Goal: Information Seeking & Learning: Learn about a topic

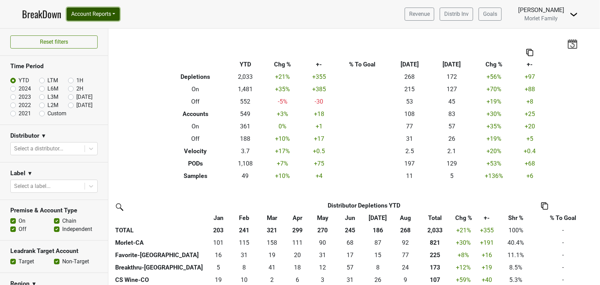
click at [102, 13] on button "Account Reports" at bounding box center [93, 14] width 53 height 13
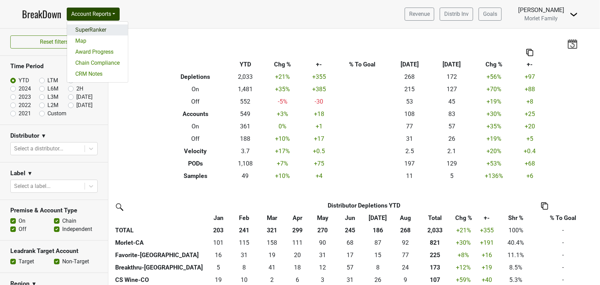
click at [99, 27] on link "SuperRanker" at bounding box center [97, 29] width 61 height 11
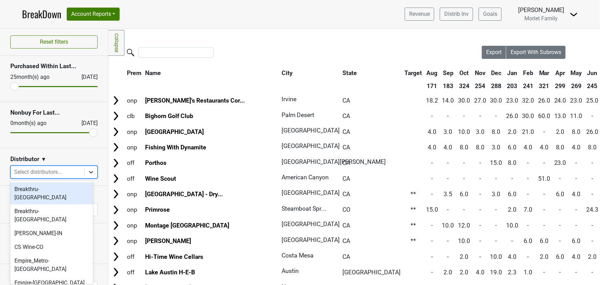
click at [88, 173] on icon at bounding box center [91, 172] width 7 height 7
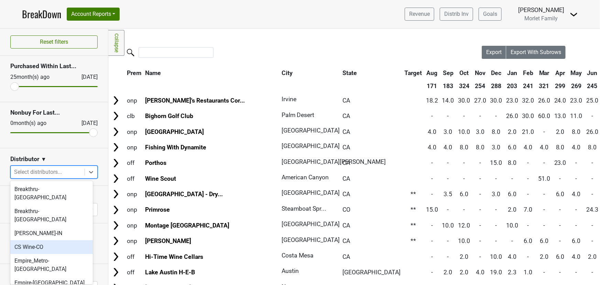
click at [56, 240] on div "CS Wine-CO" at bounding box center [51, 247] width 83 height 14
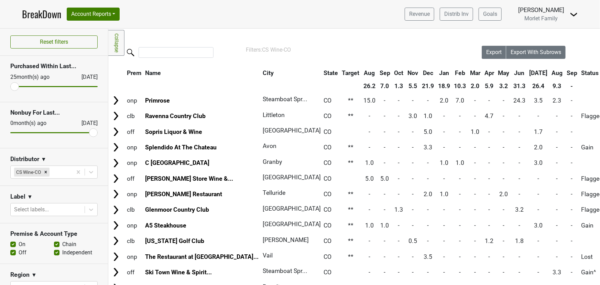
click at [550, 74] on th "Aug" at bounding box center [557, 73] width 14 height 12
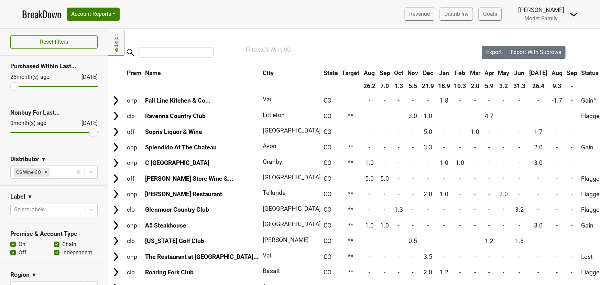
click at [550, 73] on th "Aug" at bounding box center [557, 73] width 14 height 12
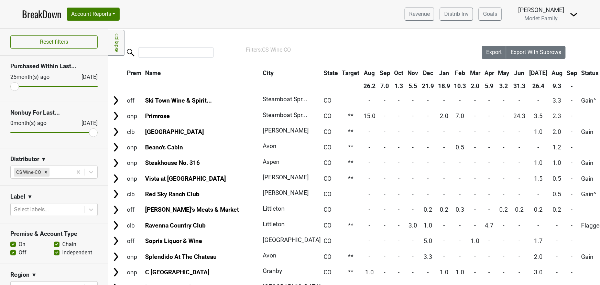
click at [550, 73] on th "Aug" at bounding box center [557, 73] width 14 height 12
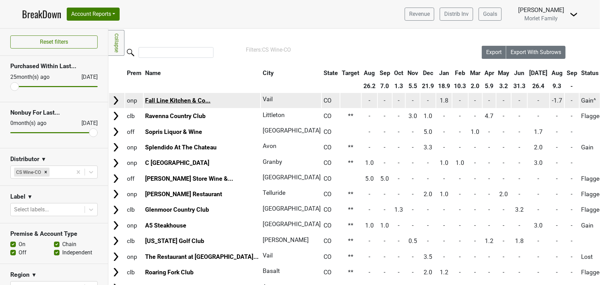
click at [179, 100] on link "Fall Line Kitchen & Co..." at bounding box center [177, 100] width 65 height 7
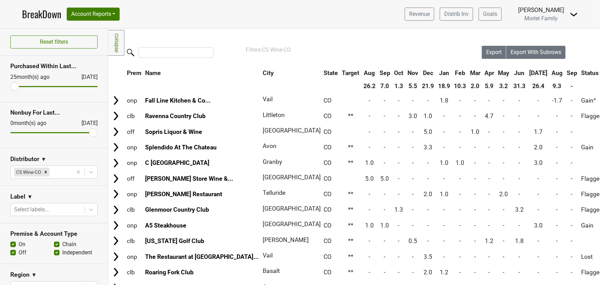
click at [550, 77] on th "Aug" at bounding box center [557, 73] width 14 height 12
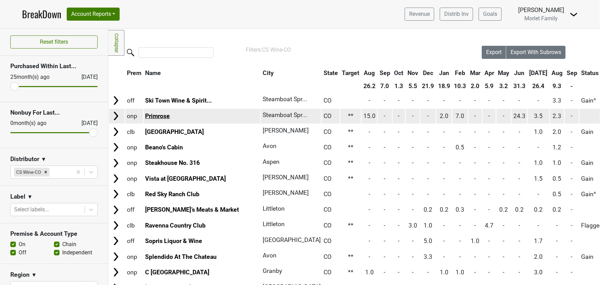
click at [154, 115] on link "Primrose" at bounding box center [157, 115] width 25 height 7
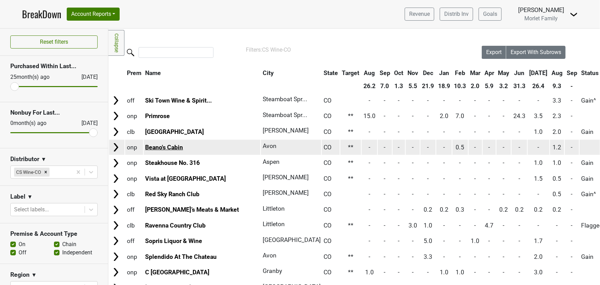
click at [172, 148] on link "Beano's Cabin" at bounding box center [164, 147] width 38 height 7
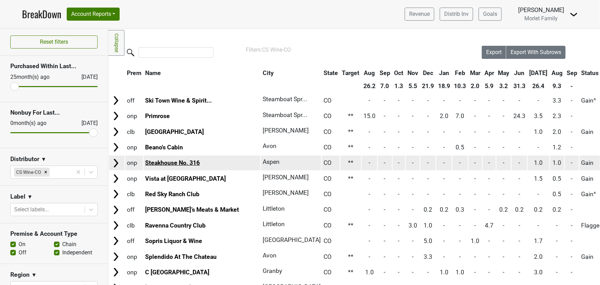
click at [193, 163] on link "Steakhouse No. 316" at bounding box center [172, 162] width 55 height 7
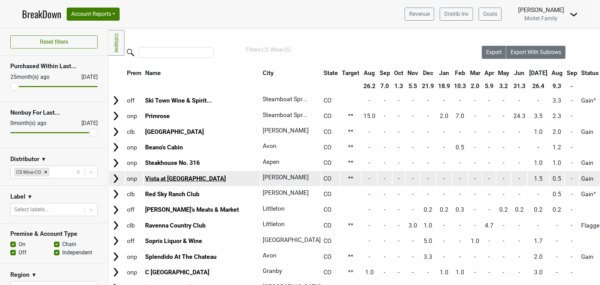
click at [160, 179] on link "Vista at Arrowhead" at bounding box center [185, 178] width 81 height 7
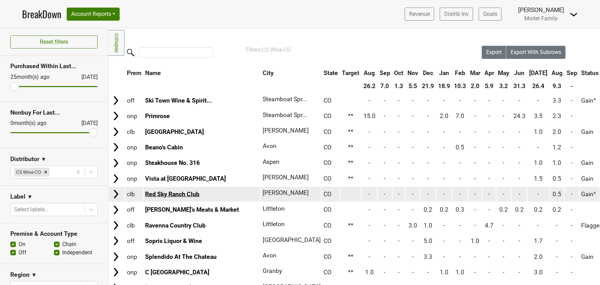
click at [186, 196] on link "Red Sky Ranch Club" at bounding box center [172, 194] width 54 height 7
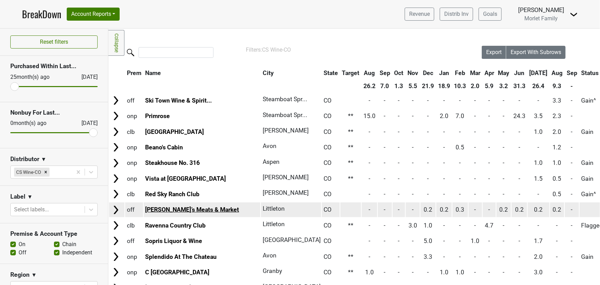
click at [181, 208] on link "Tony’s Meats & Market" at bounding box center [192, 209] width 94 height 7
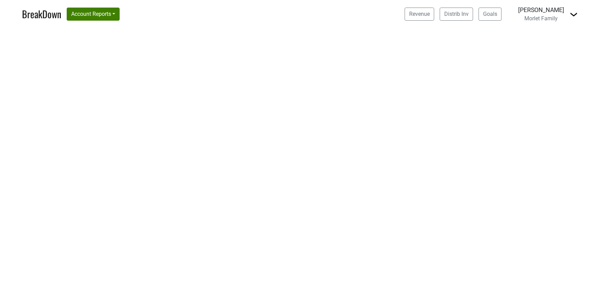
select select "CA"
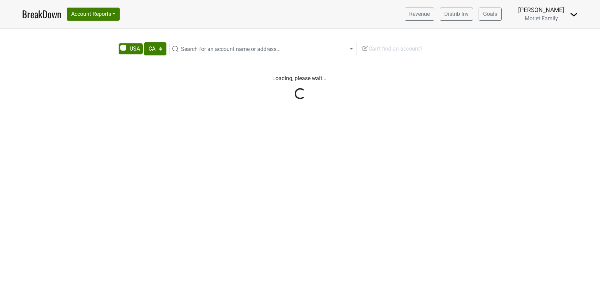
select select "CA"
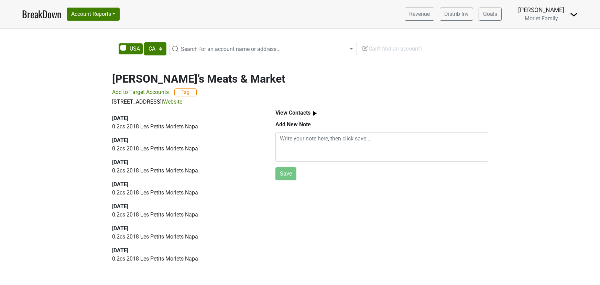
select select "CA"
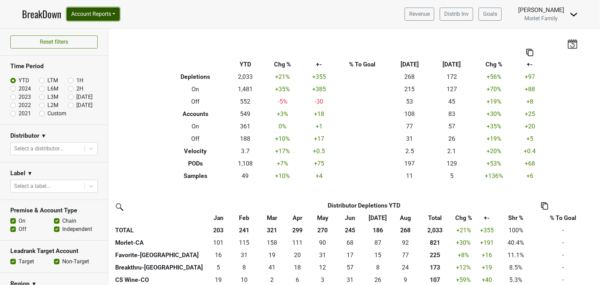
click at [105, 12] on button "Account Reports" at bounding box center [93, 14] width 53 height 13
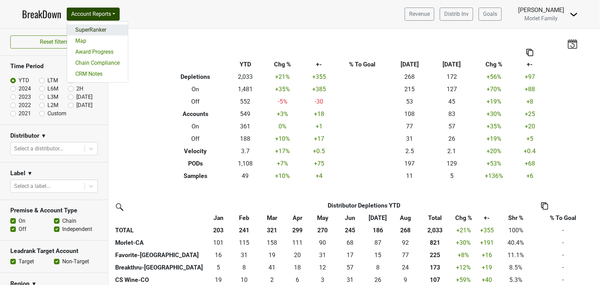
click at [98, 32] on link "SuperRanker" at bounding box center [97, 29] width 61 height 11
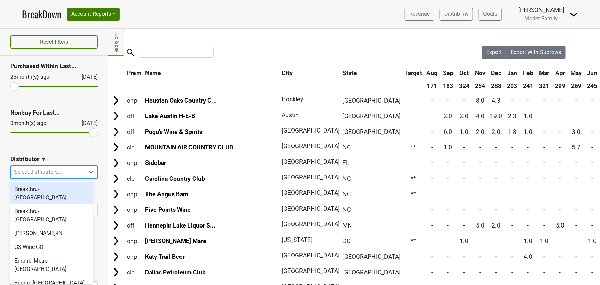
click at [75, 172] on div at bounding box center [47, 172] width 67 height 10
click at [57, 192] on div "Breakthru-[GEOGRAPHIC_DATA]" at bounding box center [51, 193] width 83 height 22
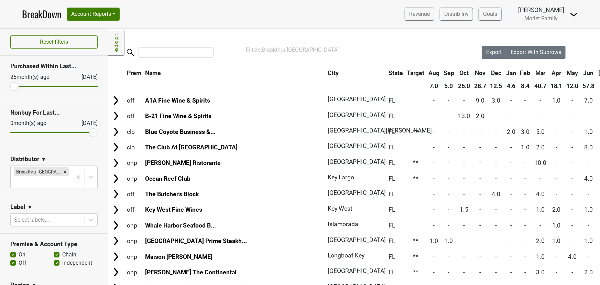
click at [39, 14] on link "BreakDown" at bounding box center [41, 14] width 39 height 14
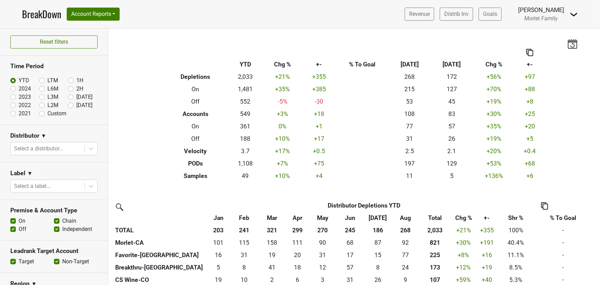
click at [19, 91] on label "2024" at bounding box center [25, 89] width 12 height 8
click at [12, 91] on input "2024" at bounding box center [24, 88] width 28 height 7
radio input "true"
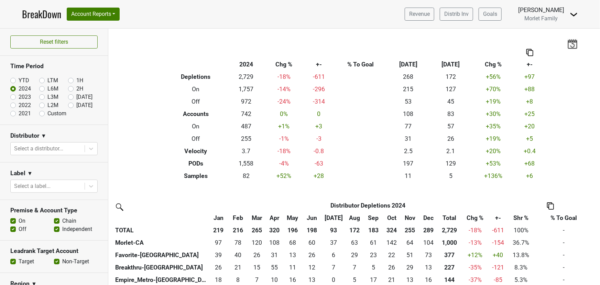
click at [19, 81] on label "YTD" at bounding box center [24, 80] width 11 height 8
click at [15, 81] on input "YTD" at bounding box center [24, 79] width 28 height 7
radio input "true"
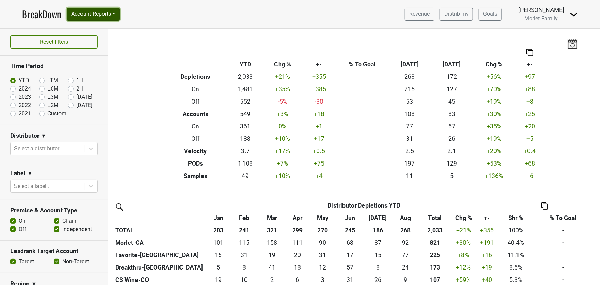
click at [96, 12] on button "Account Reports" at bounding box center [93, 14] width 53 height 13
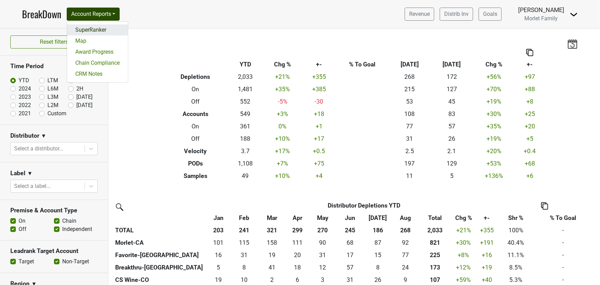
click at [100, 30] on link "SuperRanker" at bounding box center [97, 29] width 61 height 11
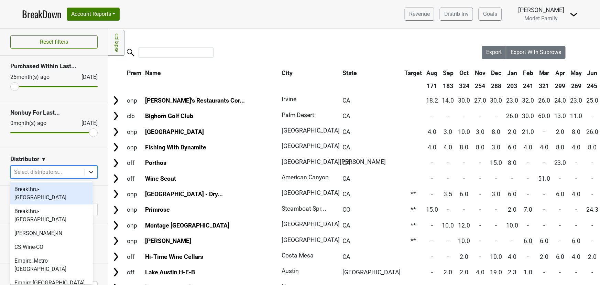
click at [88, 174] on icon at bounding box center [91, 172] width 7 height 7
